Goal: Find specific page/section: Find specific page/section

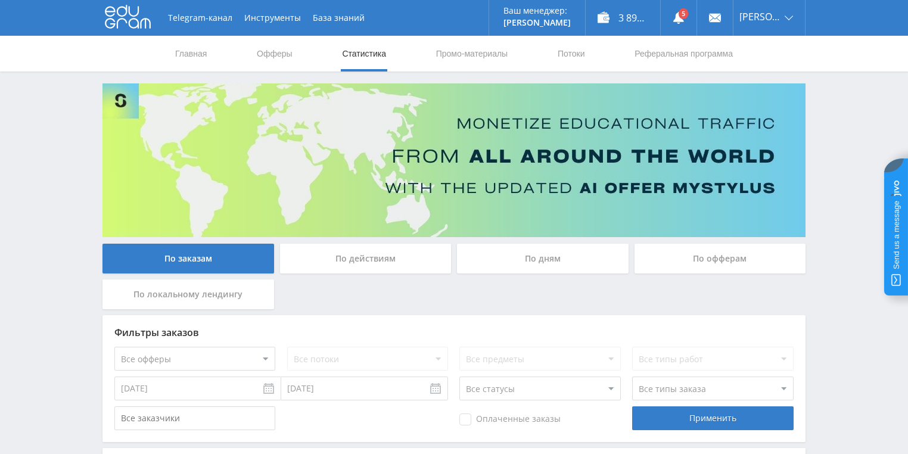
click at [352, 255] on div "По действиям" at bounding box center [366, 259] width 172 height 30
click at [0, 0] on input "По действиям" at bounding box center [0, 0] width 0 height 0
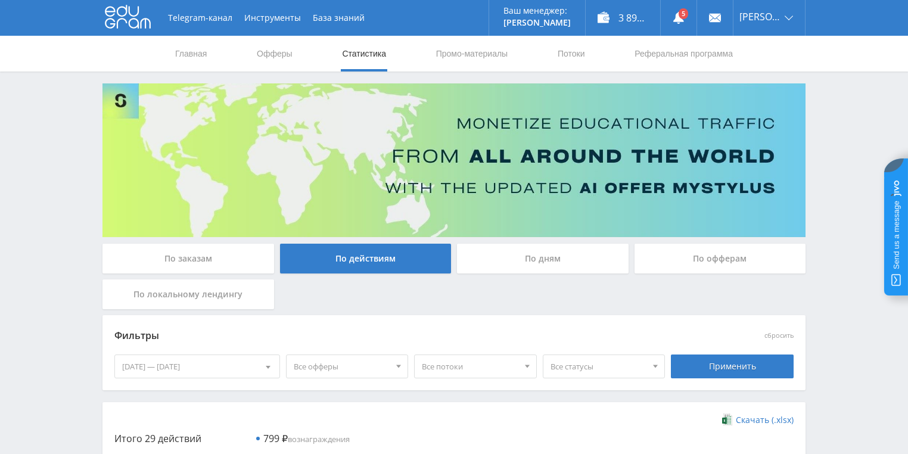
click at [533, 262] on div "По дням" at bounding box center [543, 259] width 172 height 30
click at [0, 0] on input "По дням" at bounding box center [0, 0] width 0 height 0
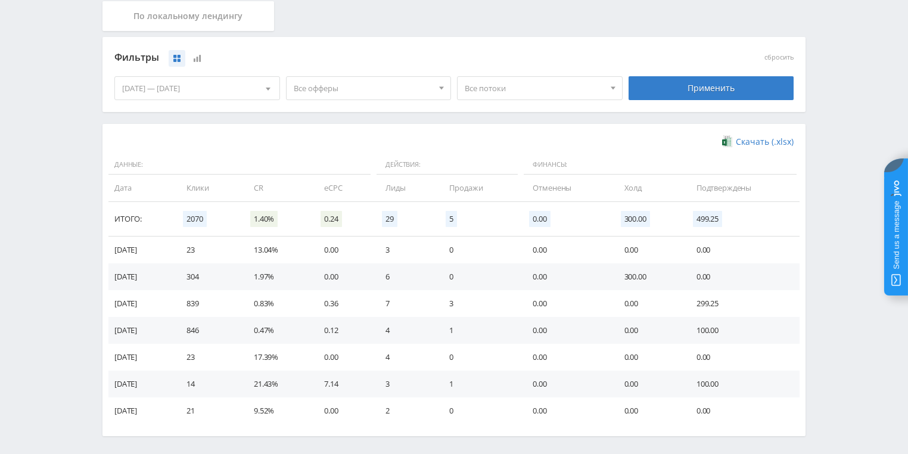
scroll to position [325, 0]
